Goal: Information Seeking & Learning: Compare options

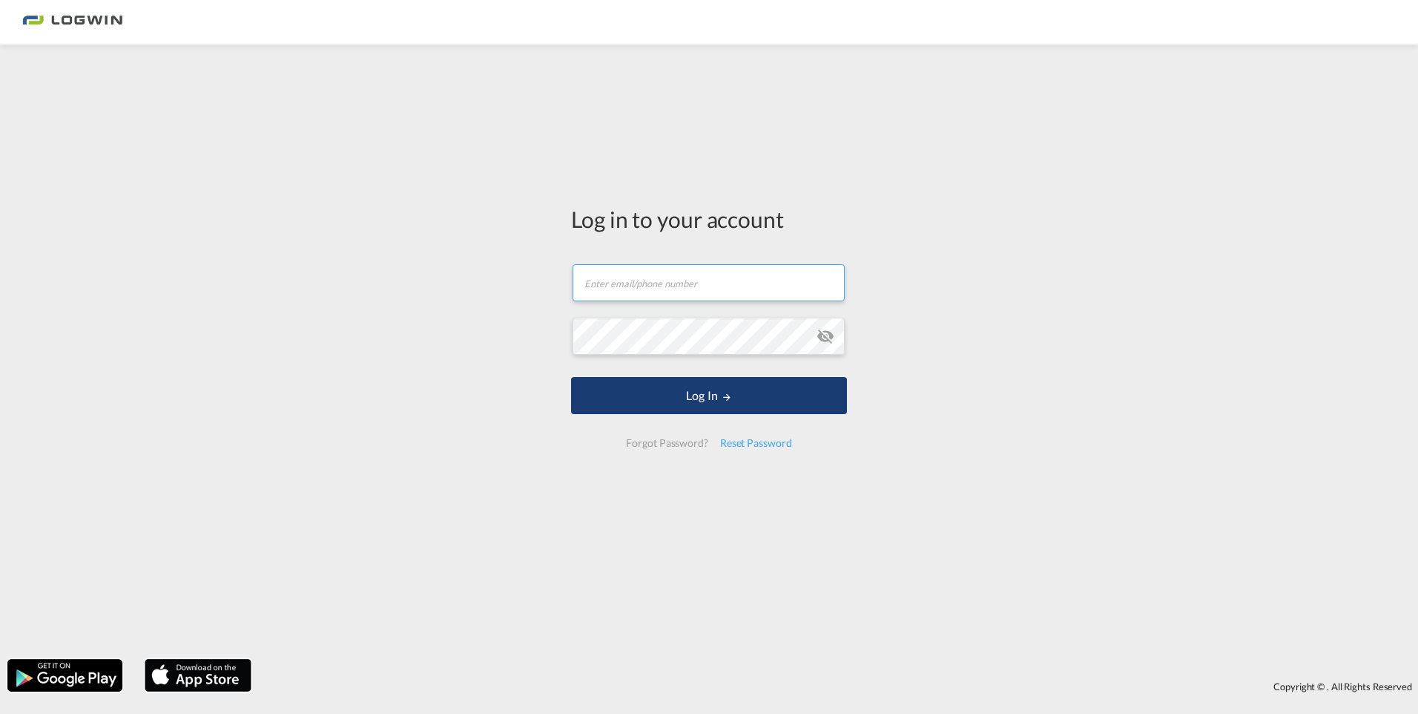
type input "[EMAIL_ADDRESS][DOMAIN_NAME]"
click at [696, 398] on button "Log In" at bounding box center [709, 395] width 276 height 37
